Goal: Communication & Community: Answer question/provide support

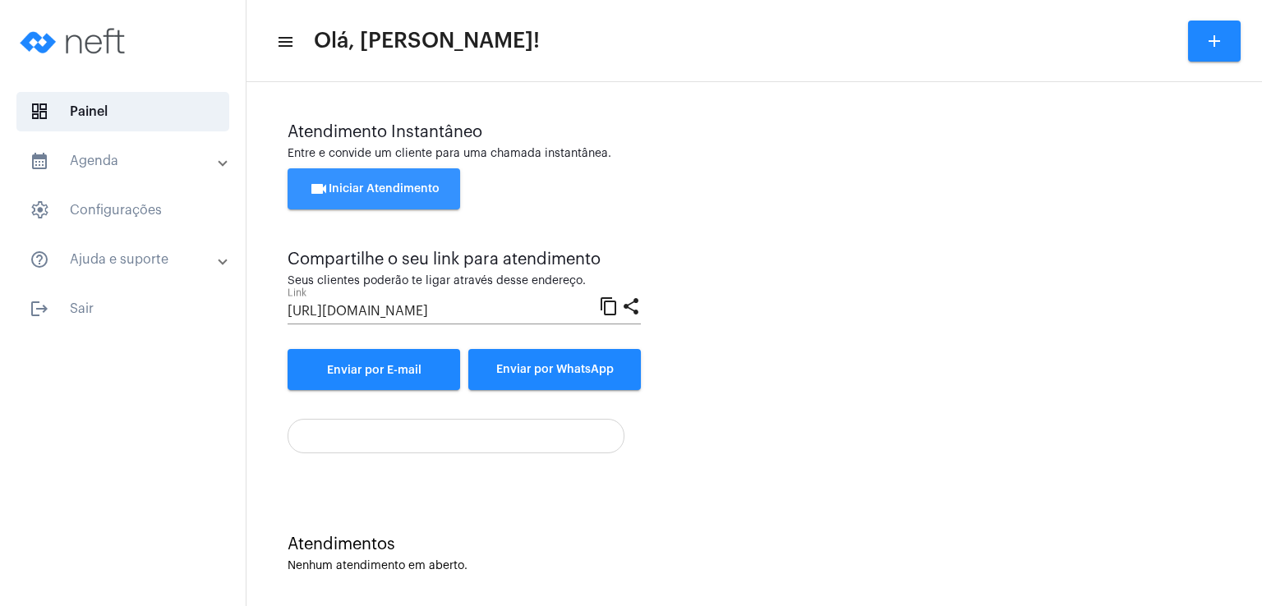
click at [394, 186] on span "videocam Iniciar Atendimento" at bounding box center [374, 189] width 131 height 12
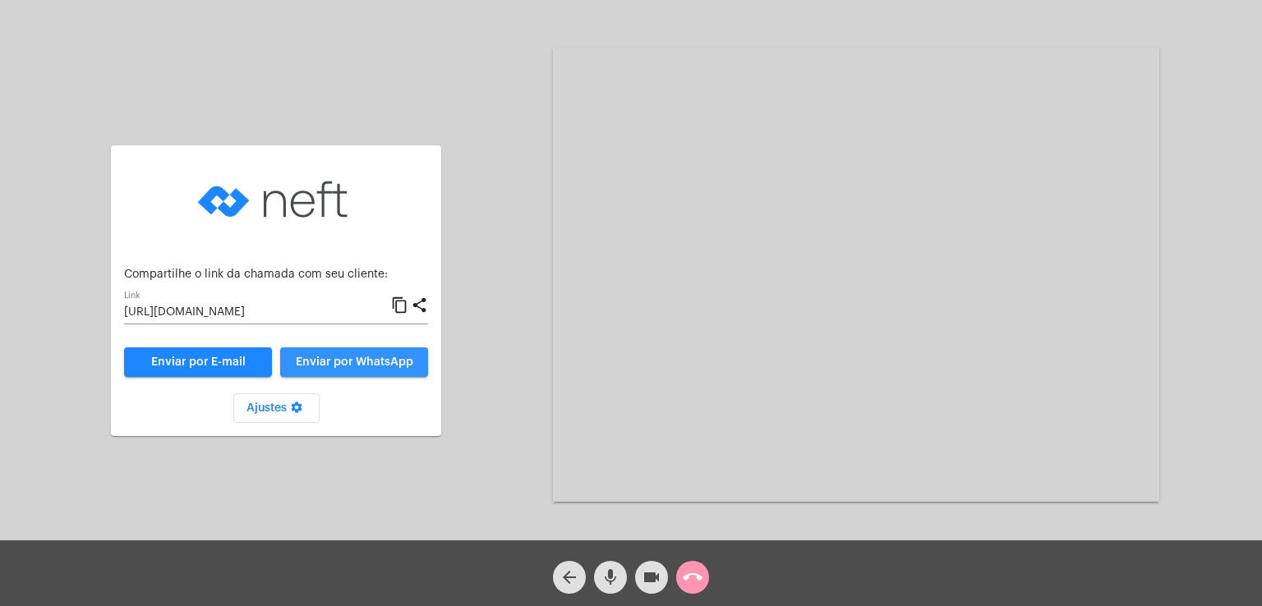
click at [366, 353] on button "Enviar por WhatsApp" at bounding box center [354, 362] width 148 height 30
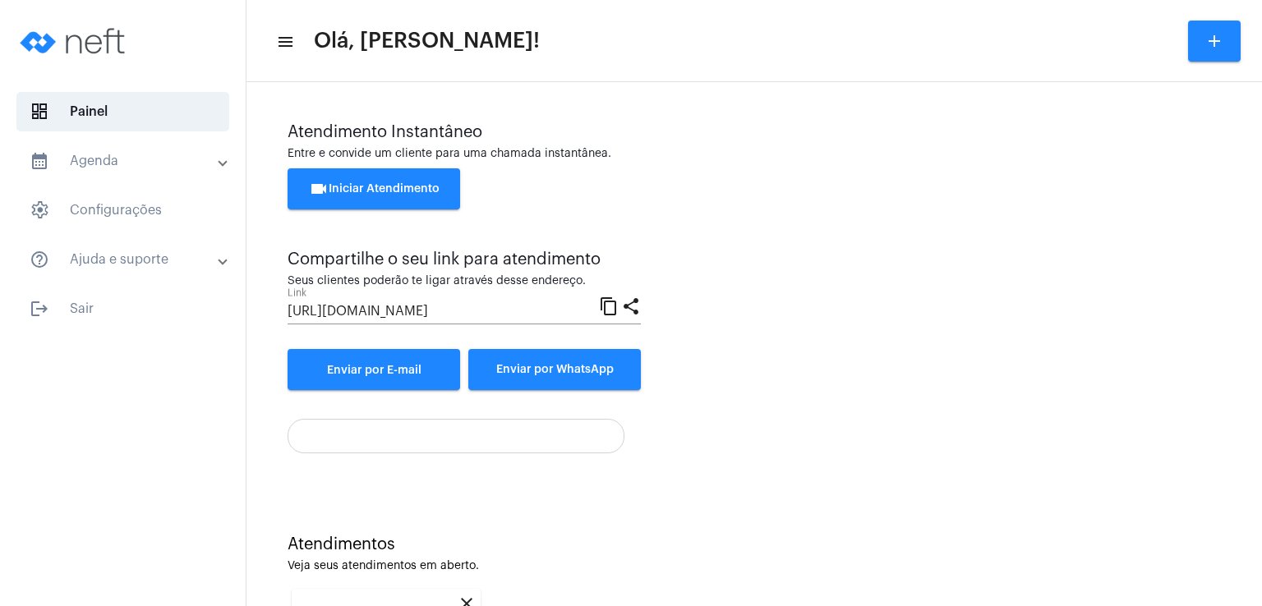
scroll to position [219, 0]
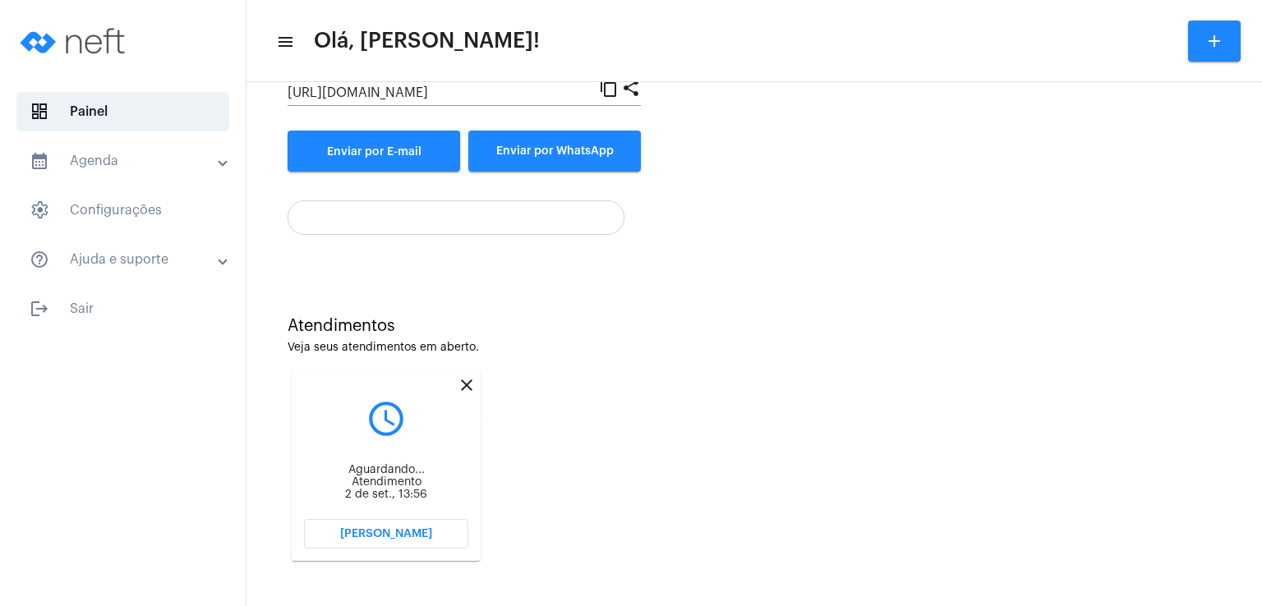
click at [468, 381] on mat-icon "close" at bounding box center [467, 385] width 20 height 20
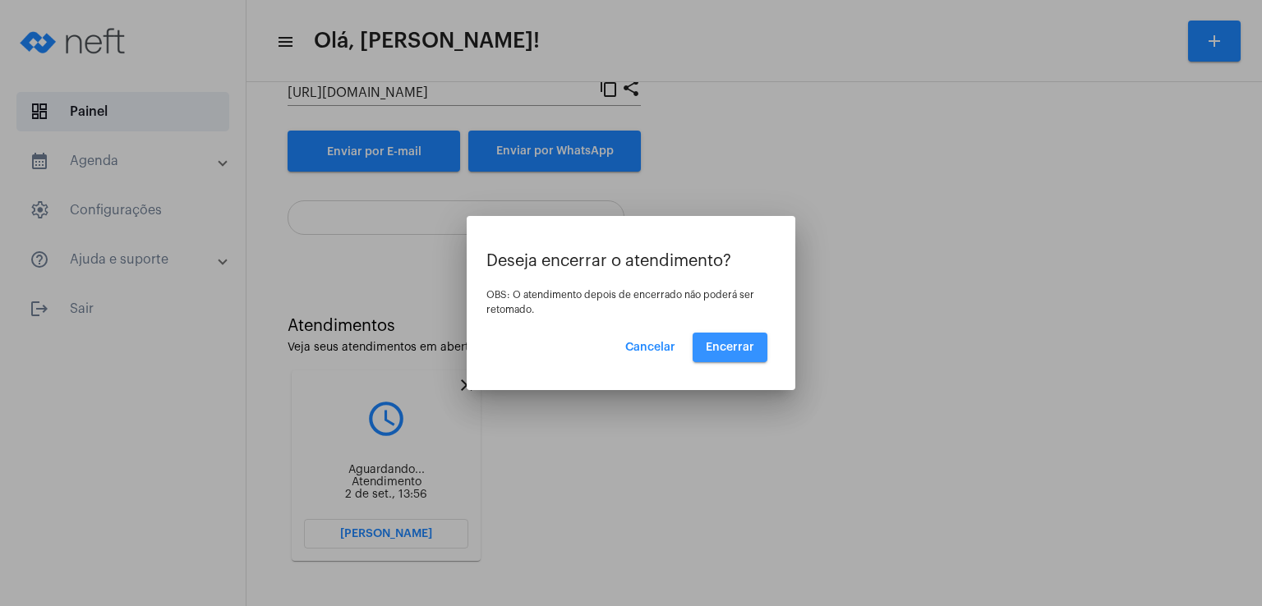
click at [743, 349] on span "Encerrar" at bounding box center [730, 348] width 48 height 12
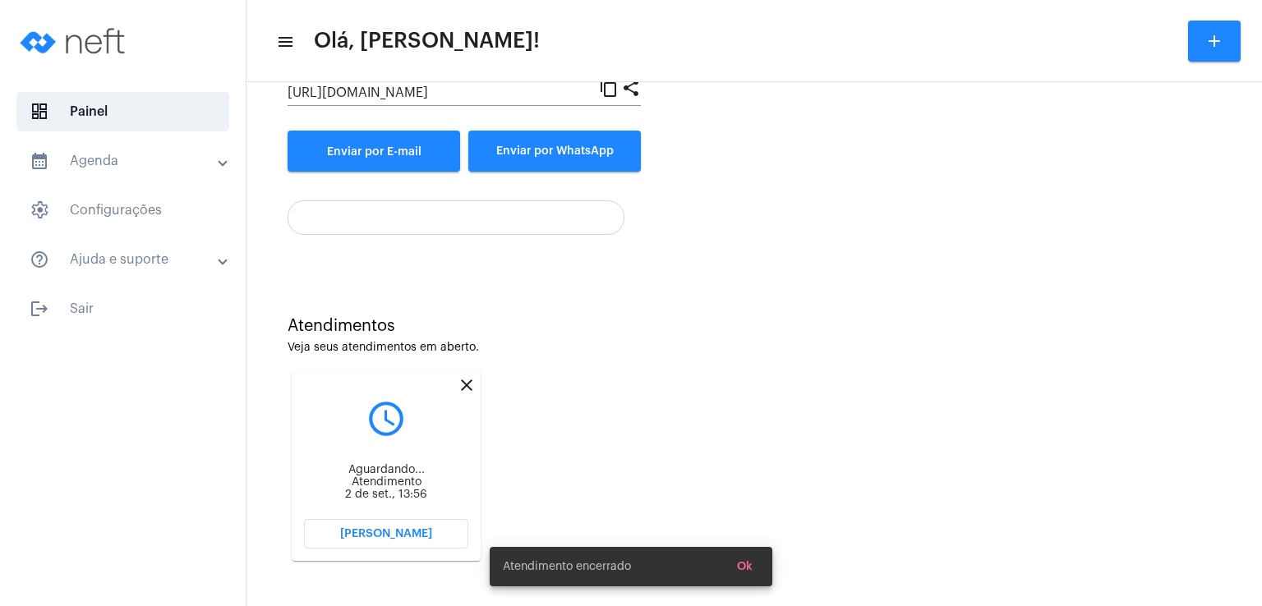
scroll to position [7, 0]
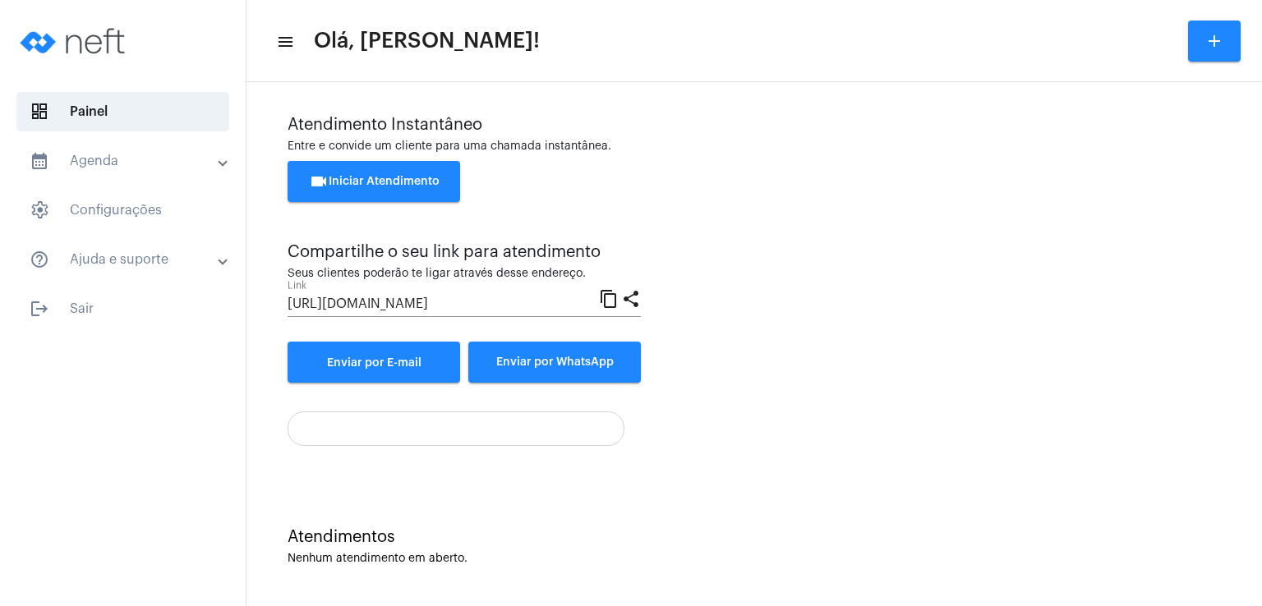
click at [391, 176] on span "videocam Iniciar Atendimento" at bounding box center [374, 182] width 131 height 12
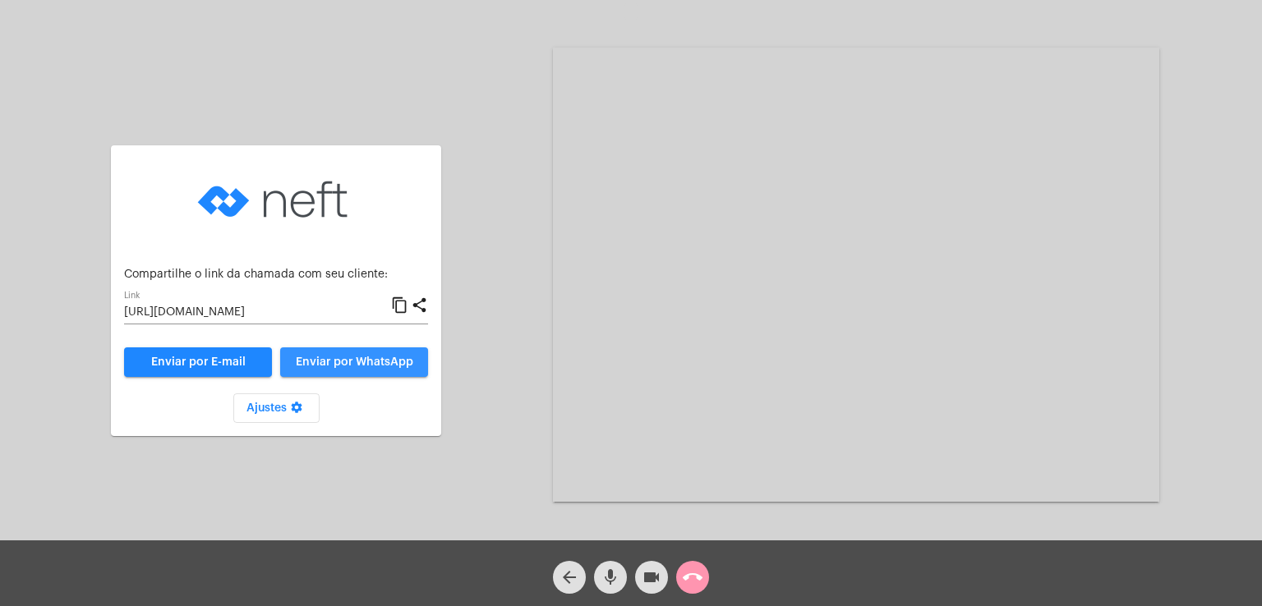
click at [345, 366] on span "Enviar por WhatsApp" at bounding box center [354, 363] width 117 height 12
